Goal: Information Seeking & Learning: Learn about a topic

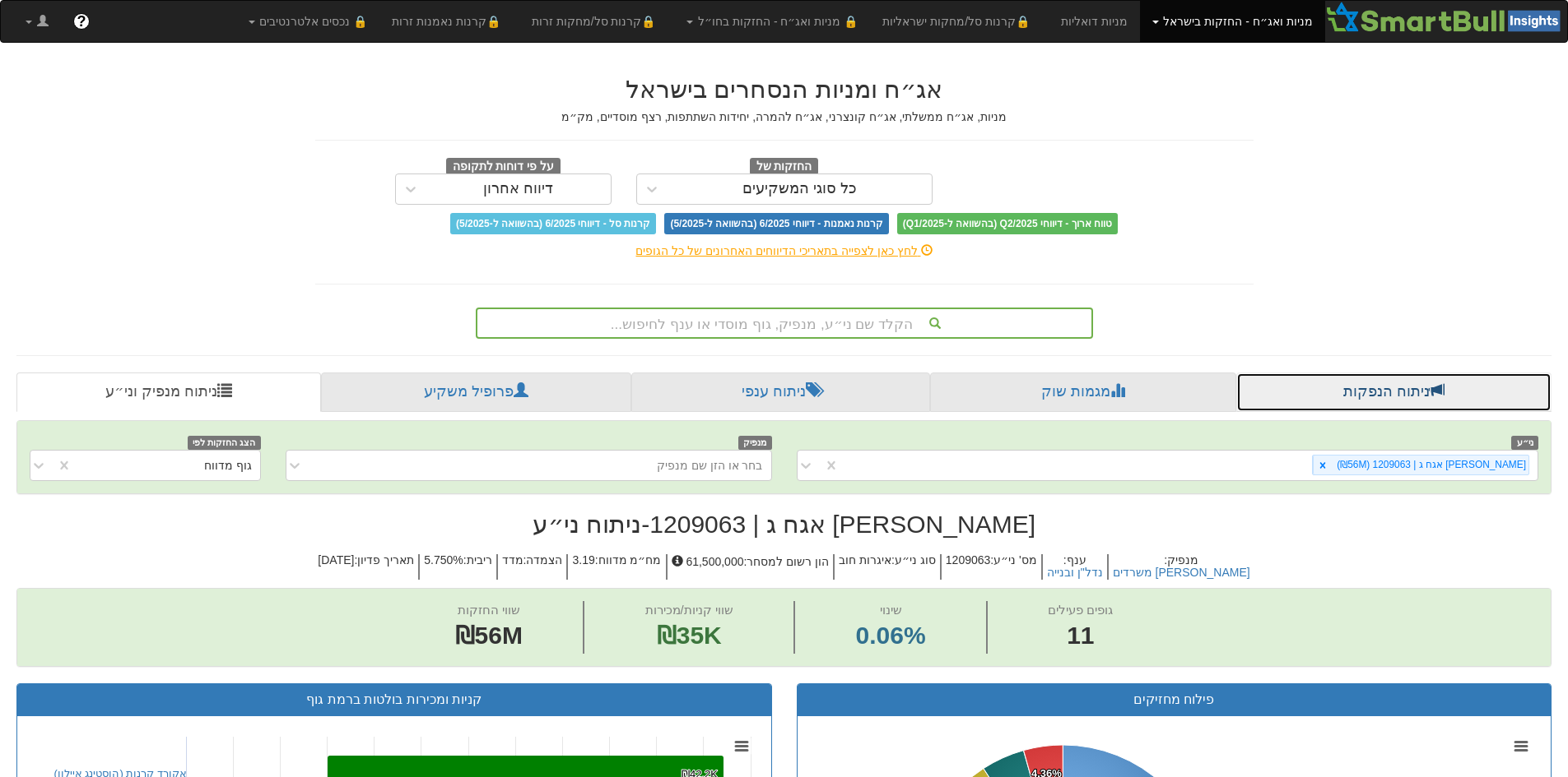
click at [1420, 397] on link "ניתוח הנפקות" at bounding box center [1394, 392] width 316 height 39
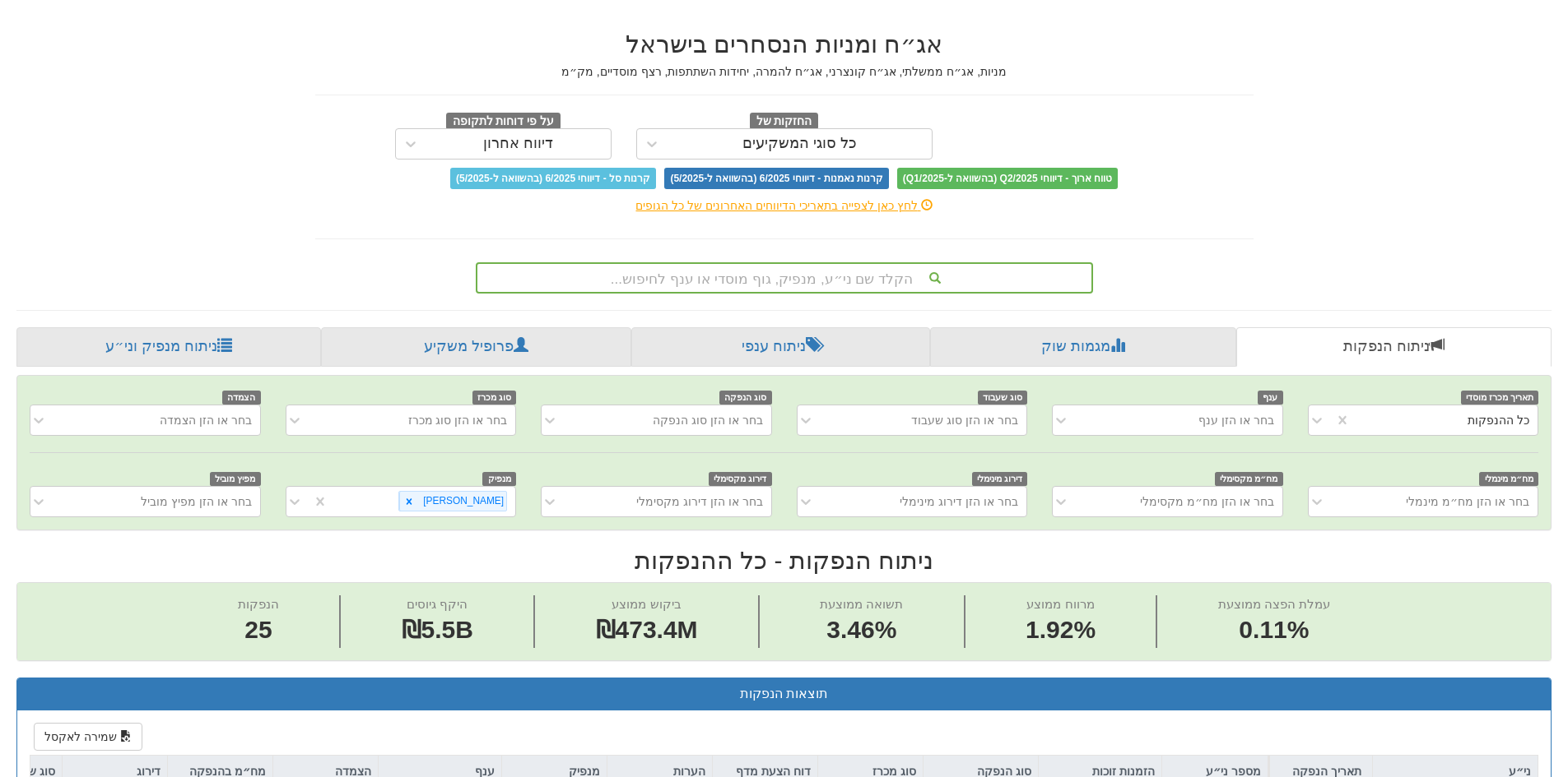
scroll to position [20, 0]
